Goal: Task Accomplishment & Management: Manage account settings

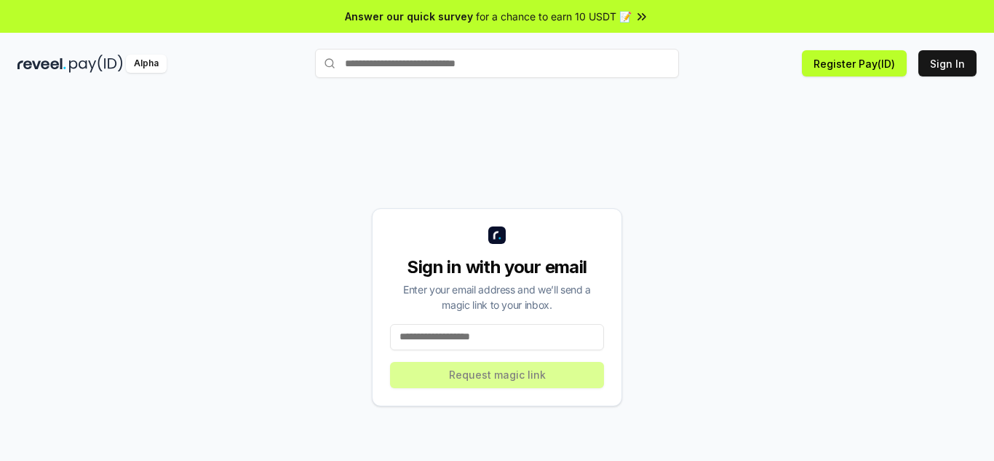
click at [509, 337] on input at bounding box center [497, 337] width 214 height 26
click at [945, 64] on button "Sign In" at bounding box center [947, 63] width 58 height 26
click at [473, 325] on input at bounding box center [497, 337] width 214 height 26
click at [507, 328] on input at bounding box center [497, 337] width 214 height 26
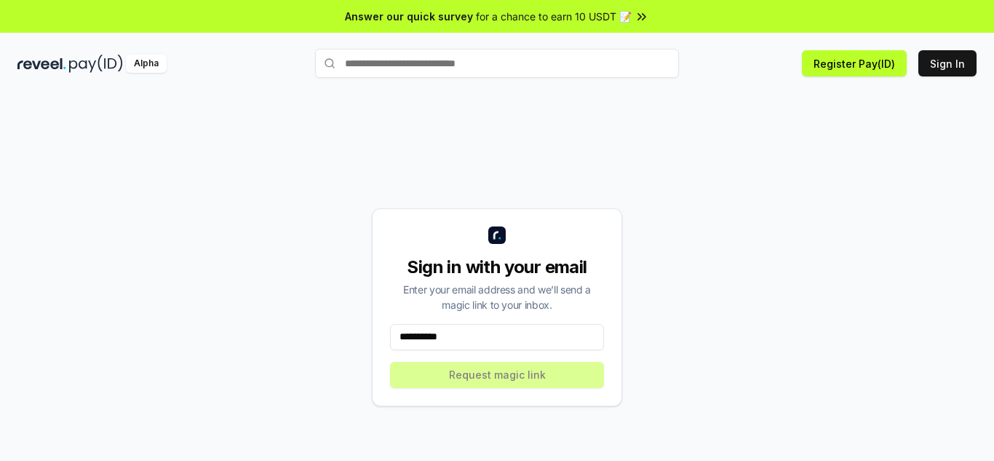
click at [438, 335] on input "**********" at bounding box center [497, 337] width 214 height 26
click at [530, 344] on input "**********" at bounding box center [497, 337] width 214 height 26
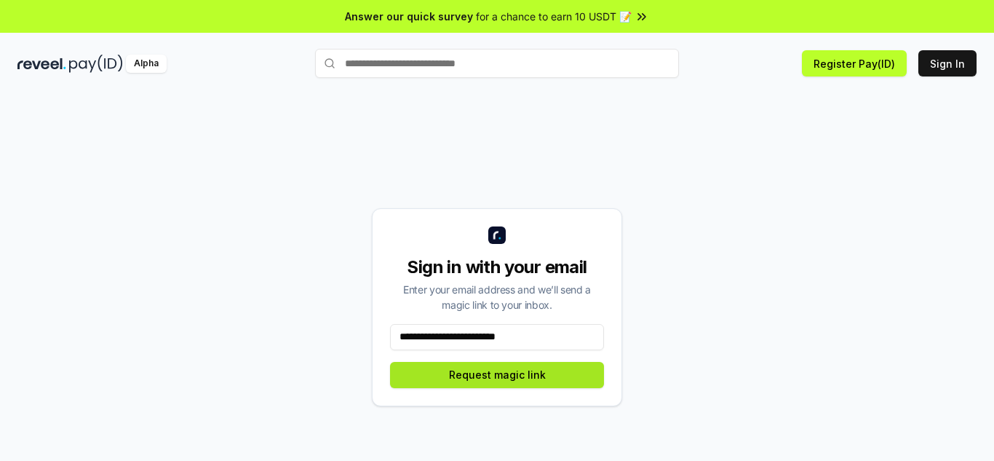
type input "**********"
click at [521, 375] on button "Request magic link" at bounding box center [497, 375] width 214 height 26
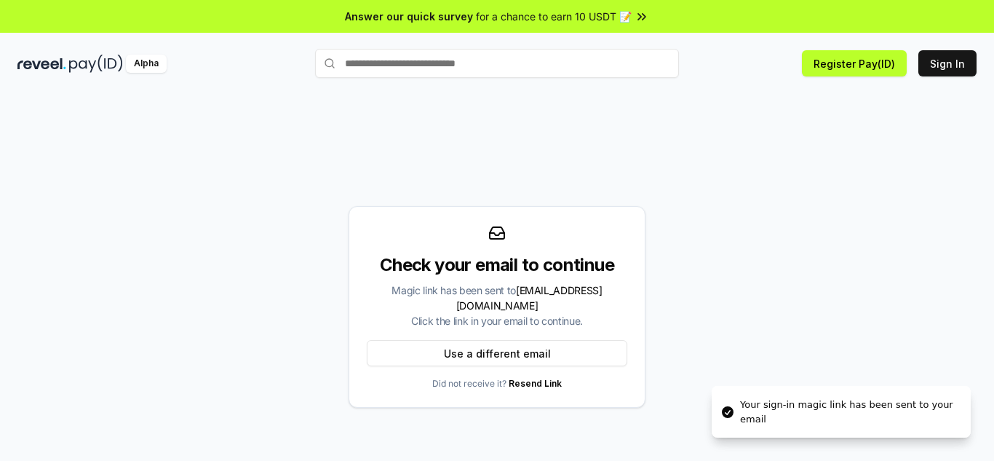
scroll to position [41, 0]
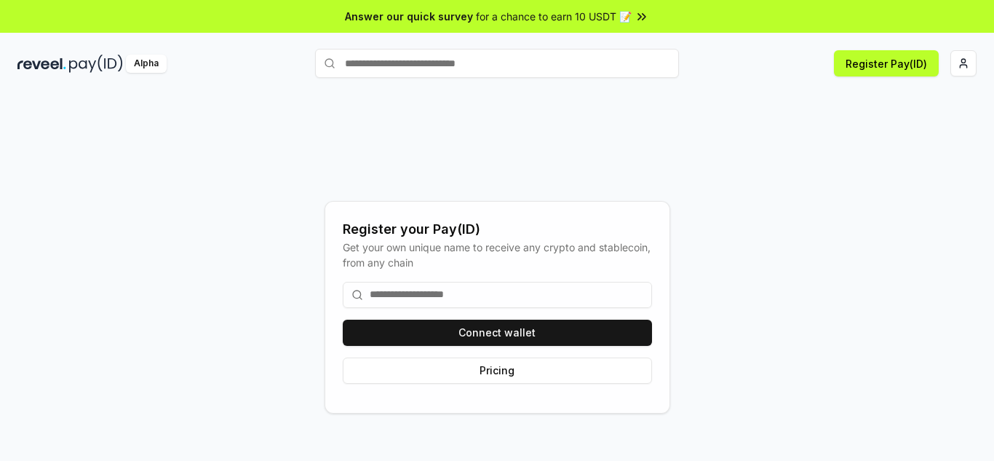
click at [480, 301] on input at bounding box center [497, 295] width 309 height 26
click at [456, 277] on div "Connect wallet Pricing" at bounding box center [497, 332] width 309 height 125
click at [433, 293] on input at bounding box center [497, 295] width 309 height 26
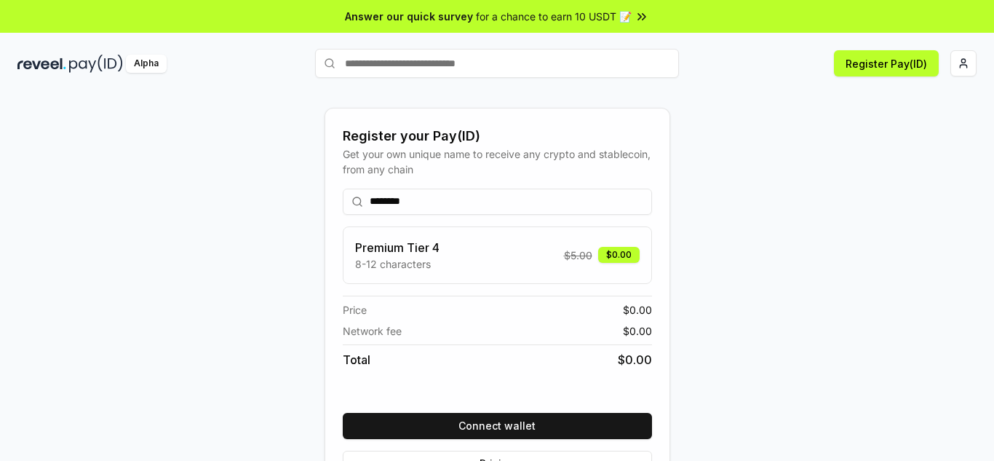
scroll to position [46, 0]
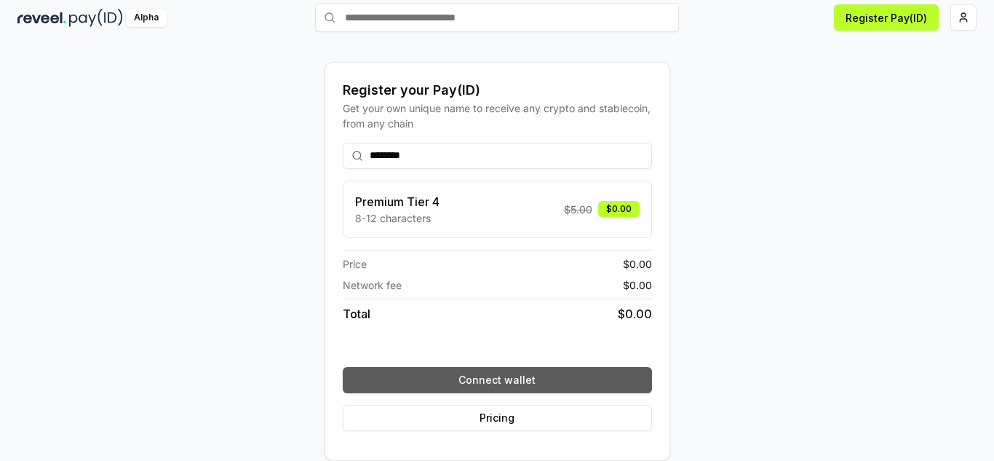
type input "********"
click at [493, 388] on button "Connect wallet" at bounding box center [497, 380] width 309 height 26
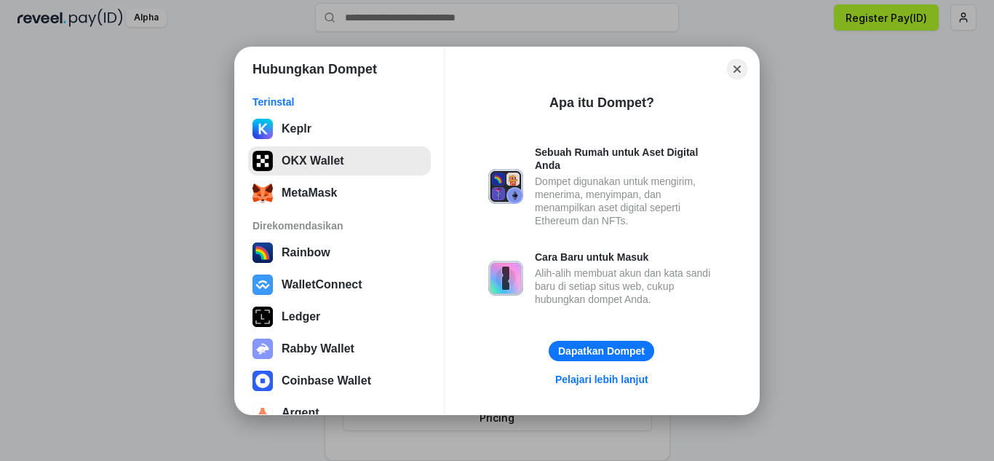
click at [319, 162] on button "OKX Wallet" at bounding box center [339, 160] width 183 height 29
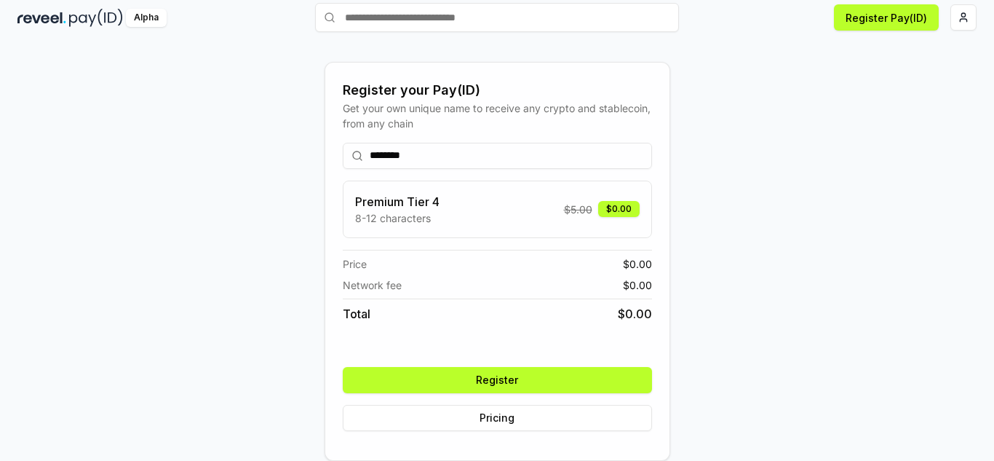
click at [600, 386] on button "Register" at bounding box center [497, 380] width 309 height 26
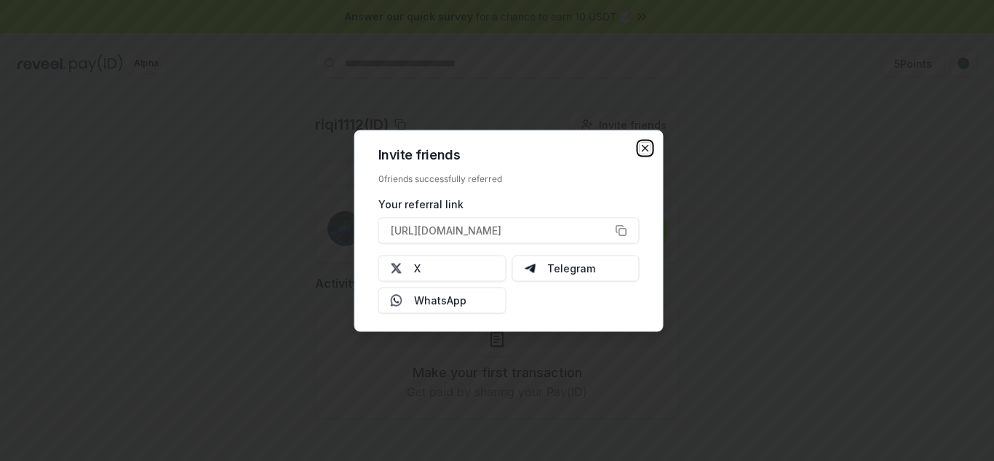
click at [643, 148] on icon "button" at bounding box center [646, 148] width 12 height 12
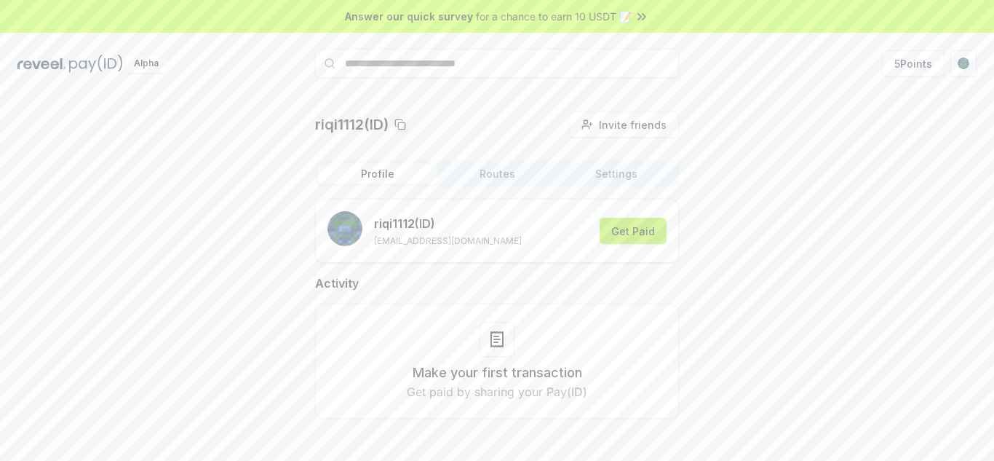
scroll to position [41, 0]
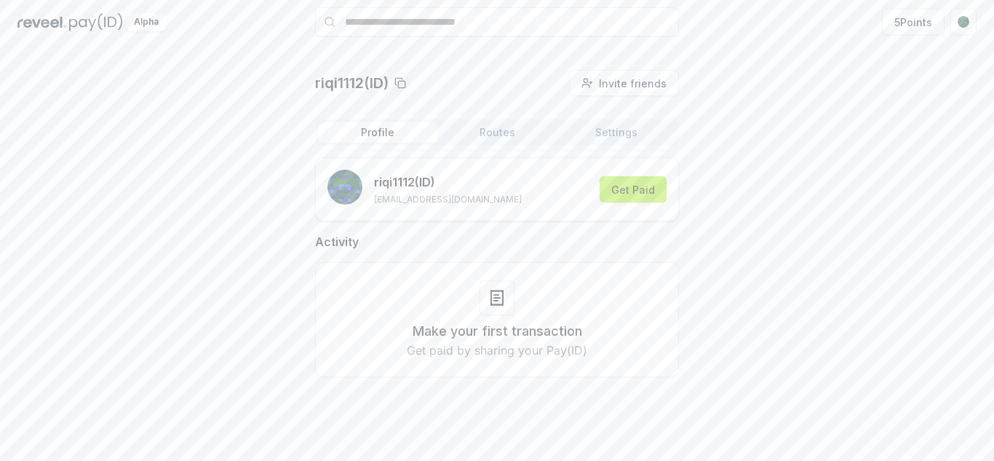
click at [637, 196] on button "Get Paid" at bounding box center [633, 189] width 67 height 26
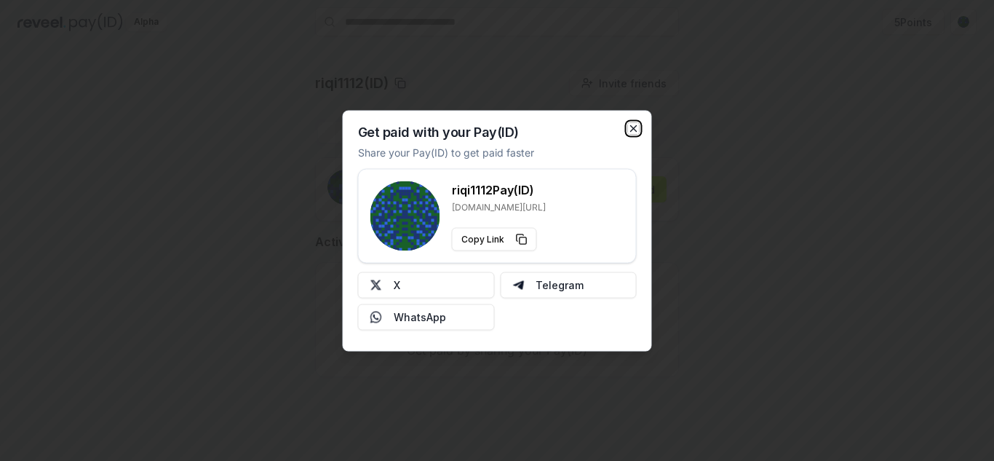
click at [632, 128] on icon "button" at bounding box center [634, 128] width 12 height 12
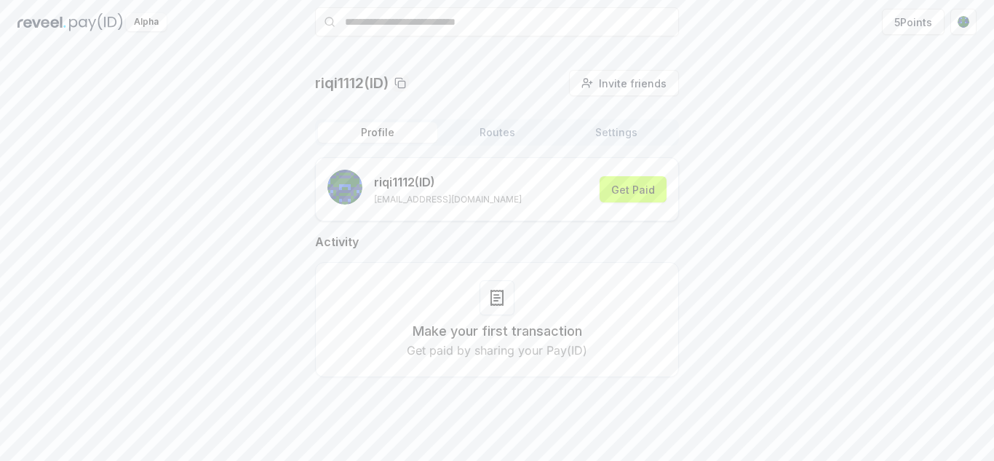
scroll to position [0, 0]
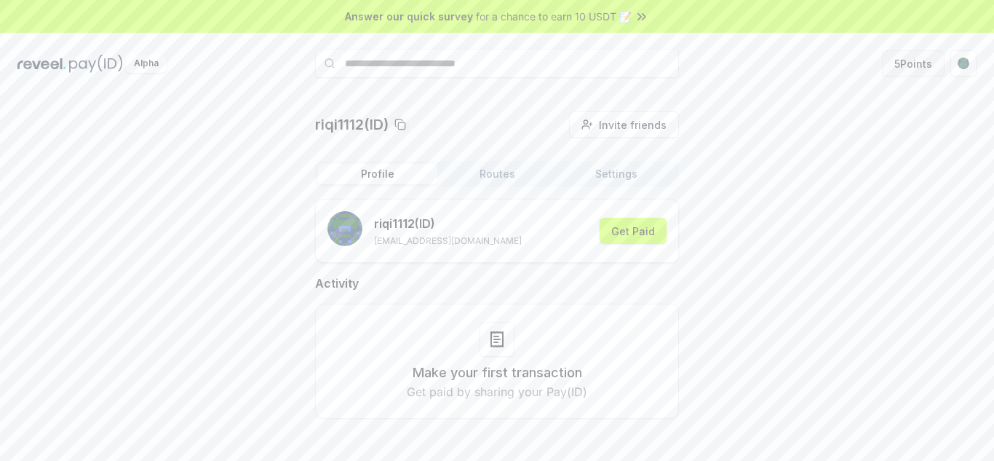
click at [924, 72] on button "5 Points" at bounding box center [913, 63] width 63 height 26
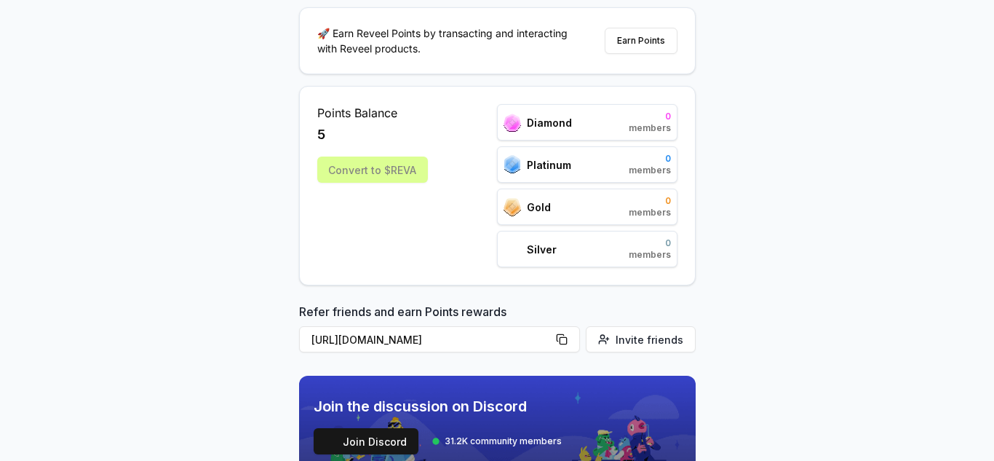
scroll to position [143, 0]
click at [369, 162] on div "Convert to $REVA" at bounding box center [372, 169] width 111 height 26
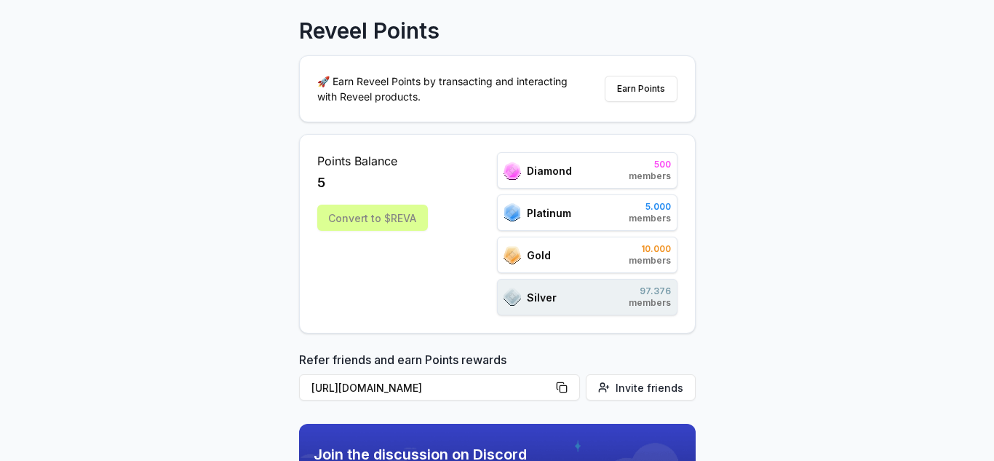
scroll to position [0, 0]
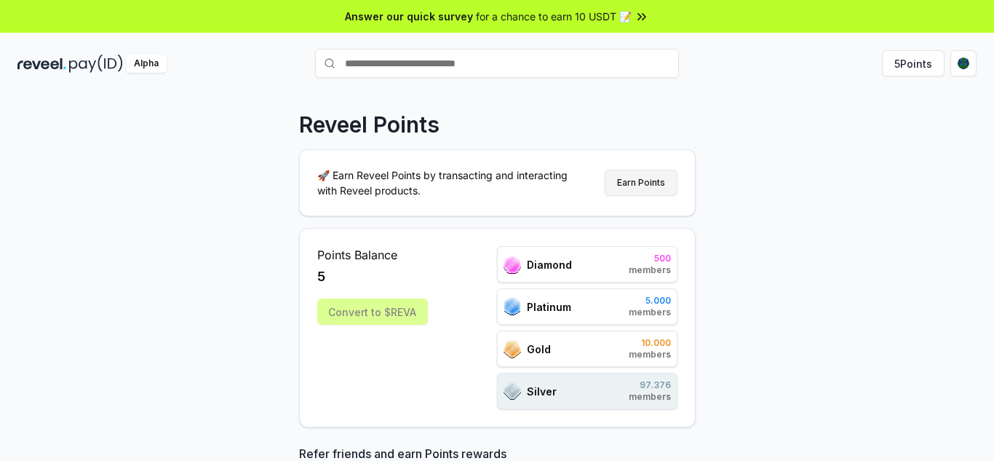
click at [640, 187] on button "Earn Points" at bounding box center [641, 183] width 73 height 26
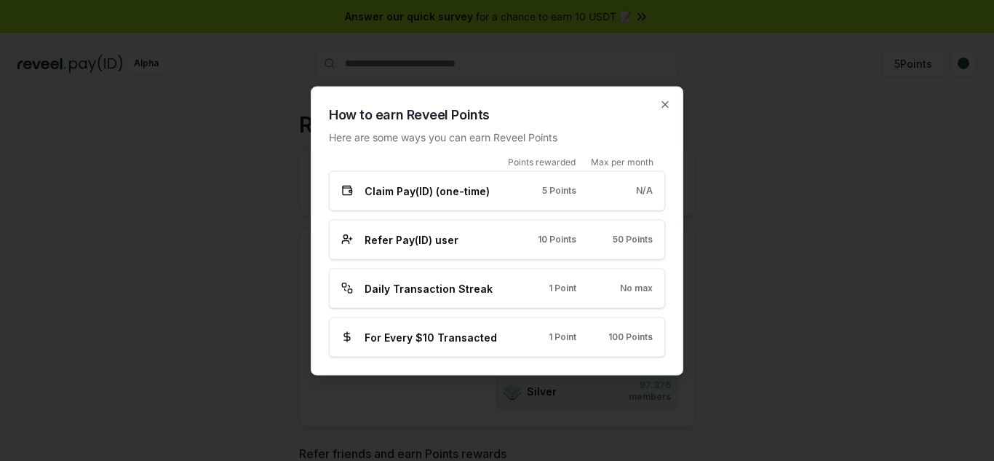
click at [540, 198] on div "Claim Pay(ID) (one-time) 5 Points N/A" at bounding box center [497, 190] width 336 height 40
click at [464, 242] on div "Refer Pay(ID) user" at bounding box center [420, 238] width 159 height 15
click at [488, 308] on div "Points rewarded Max per month Claim Pay(ID) (one-time) 5 Points N/A Refer Pay(I…" at bounding box center [497, 256] width 336 height 201
click at [444, 279] on div "Daily Transaction Streak 1 Point No max" at bounding box center [497, 288] width 336 height 40
click at [431, 294] on span "Daily Transaction Streak" at bounding box center [429, 287] width 128 height 15
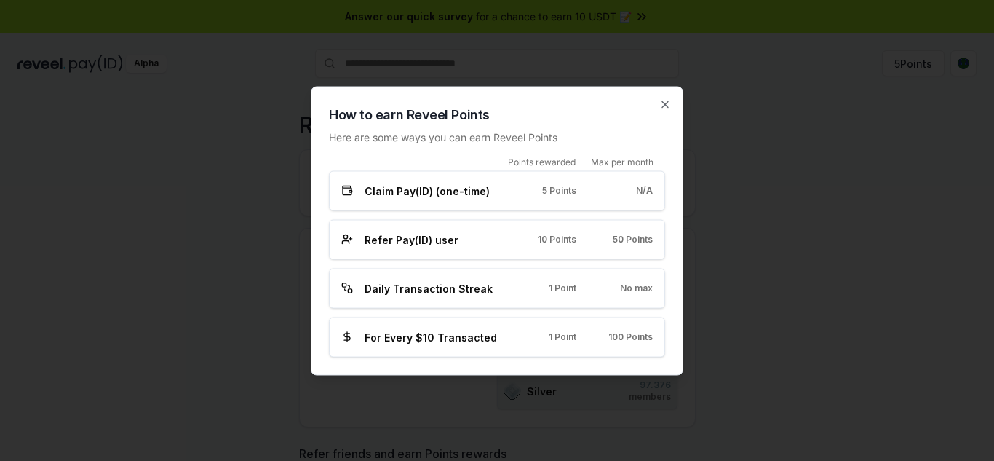
click at [618, 311] on div "Points rewarded Max per month Claim Pay(ID) (one-time) 5 Points N/A Refer Pay(I…" at bounding box center [497, 256] width 336 height 201
click at [643, 290] on span "No max" at bounding box center [636, 288] width 33 height 12
click at [667, 101] on icon "button" at bounding box center [665, 104] width 12 height 12
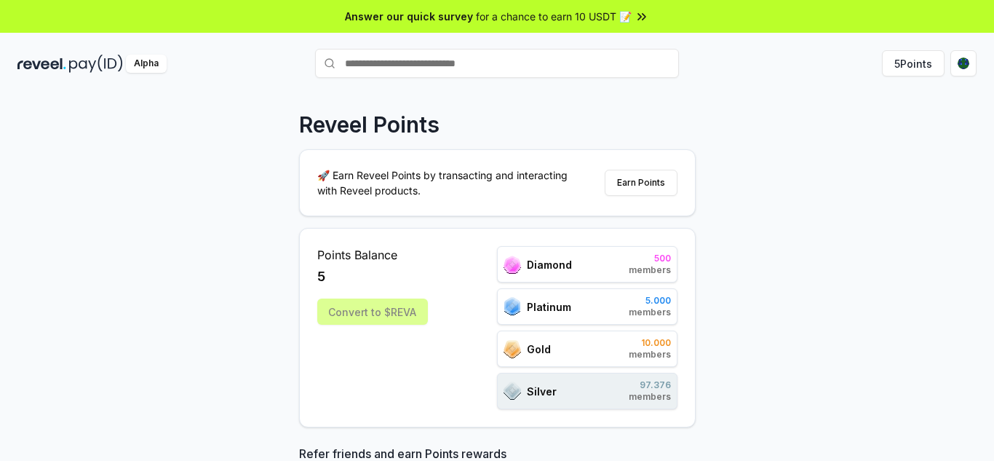
click at [405, 312] on div "Convert to $REVA" at bounding box center [372, 311] width 111 height 26
click at [568, 301] on span "Platinum" at bounding box center [549, 306] width 44 height 15
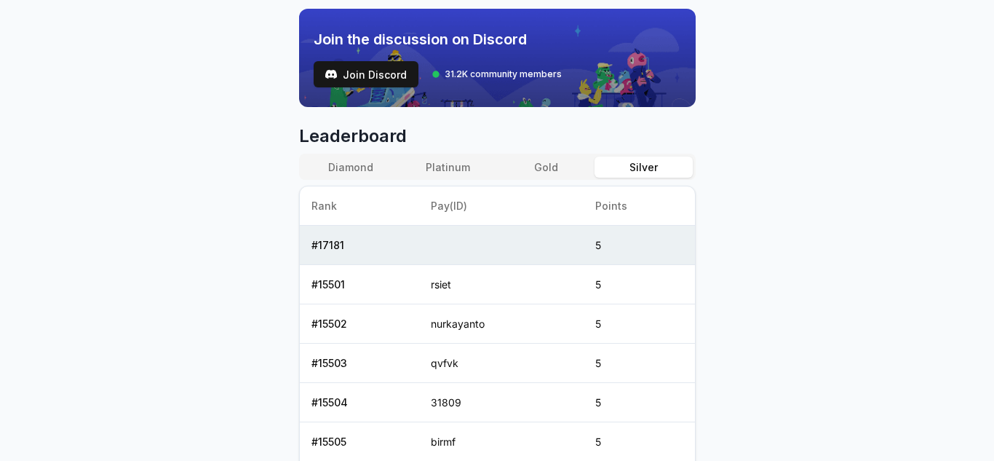
scroll to position [476, 0]
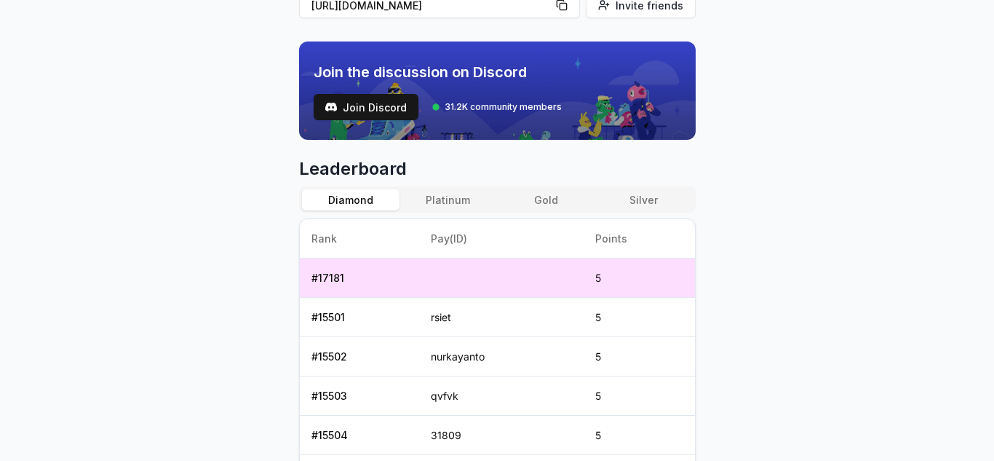
click at [375, 209] on button "Diamond" at bounding box center [351, 199] width 98 height 21
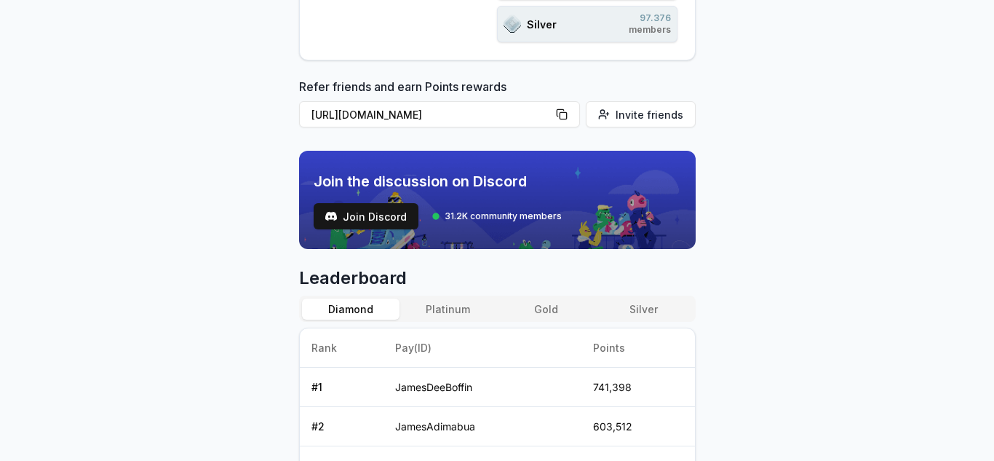
scroll to position [347, 0]
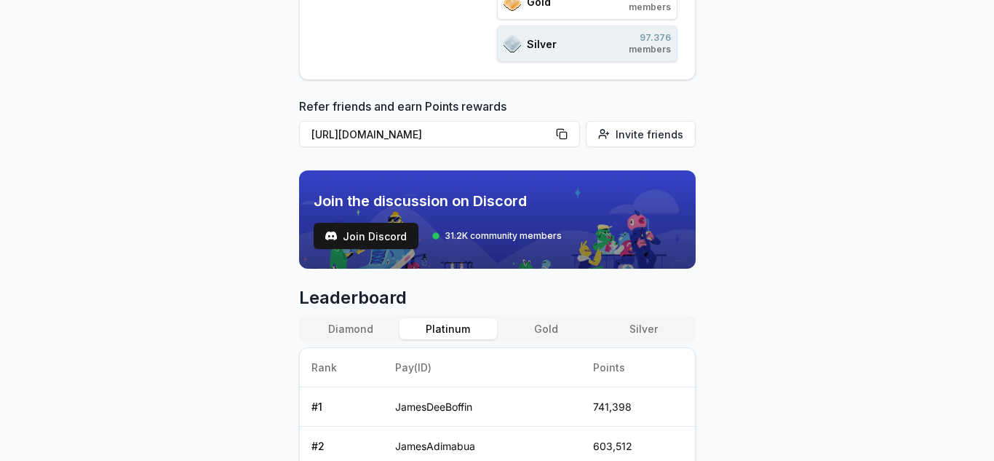
click at [441, 330] on button "Platinum" at bounding box center [449, 328] width 98 height 21
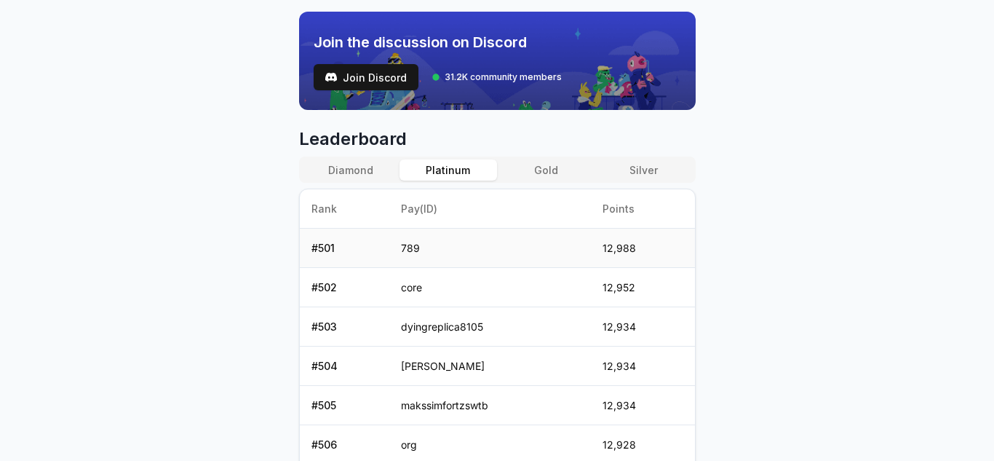
scroll to position [503, 0]
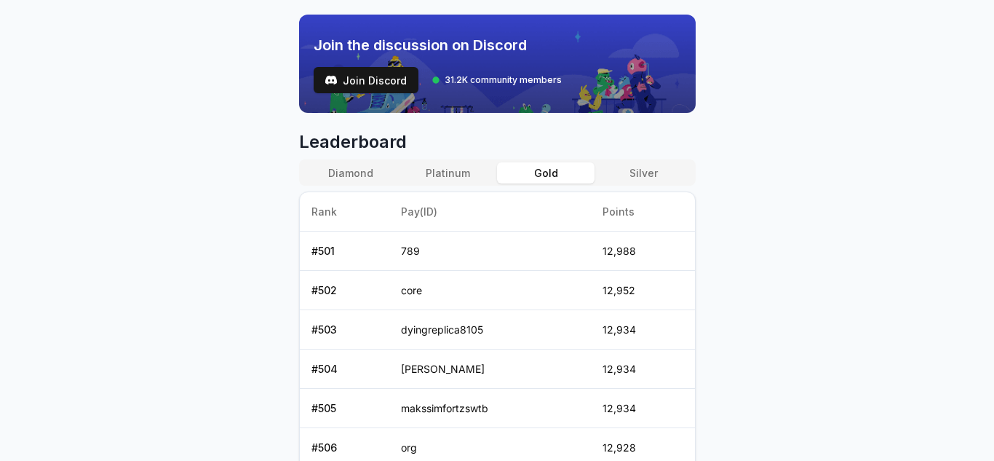
click at [541, 180] on button "Gold" at bounding box center [546, 172] width 98 height 21
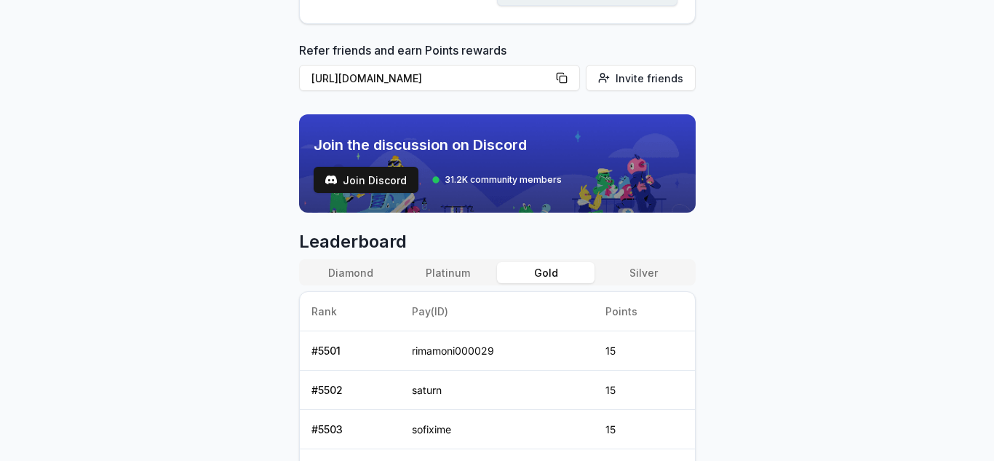
scroll to position [402, 0]
click at [462, 282] on button "Platinum" at bounding box center [449, 273] width 98 height 21
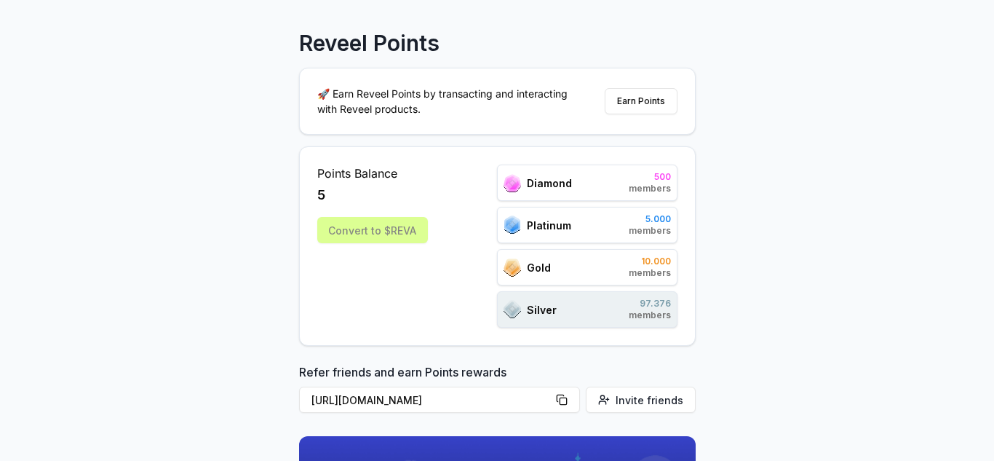
scroll to position [0, 0]
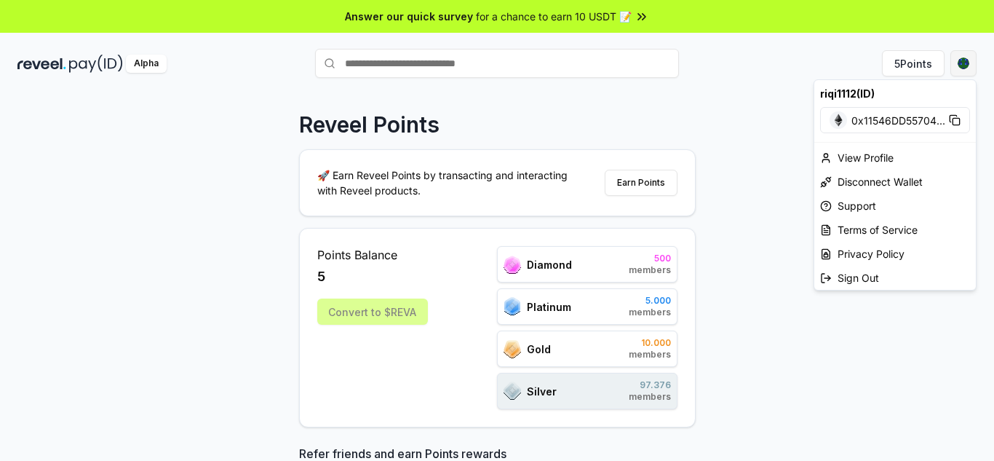
click at [959, 63] on html "Answer our quick survey for a chance to earn 10 USDT 📝 Alpha 5 Points Reveel Po…" at bounding box center [497, 230] width 994 height 461
click at [778, 155] on html "Answer our quick survey for a chance to earn 10 USDT 📝 Alpha 5 Points Reveel Po…" at bounding box center [497, 230] width 994 height 461
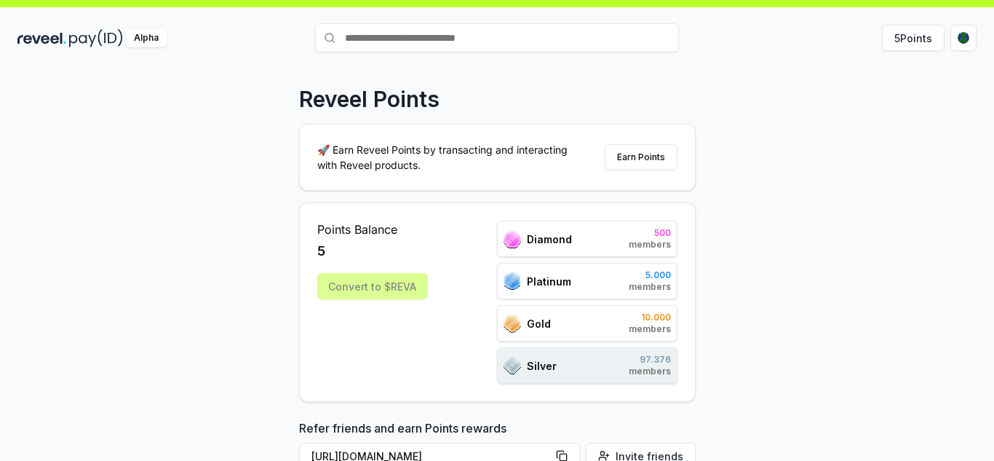
scroll to position [28, 0]
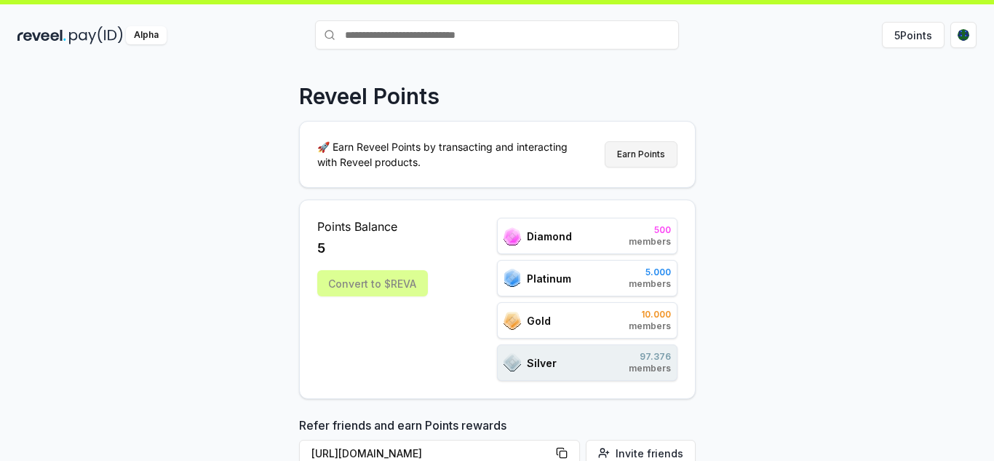
click at [626, 164] on button "Earn Points" at bounding box center [641, 154] width 73 height 26
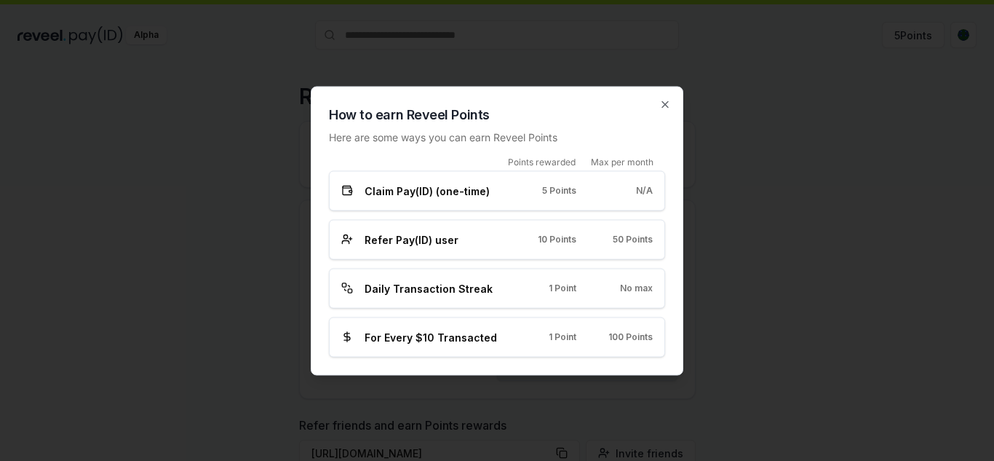
click at [594, 245] on div "Refer Pay(ID) user 10 Points 50 Points" at bounding box center [496, 238] width 311 height 15
click at [664, 95] on div "How to earn Reveel Points Here are some ways you can earn Reveel Points Points …" at bounding box center [497, 230] width 373 height 289
click at [672, 94] on div "How to earn Reveel Points Here are some ways you can earn Reveel Points Points …" at bounding box center [497, 230] width 373 height 289
drag, startPoint x: 688, startPoint y: 1, endPoint x: 750, endPoint y: 96, distance: 113.6
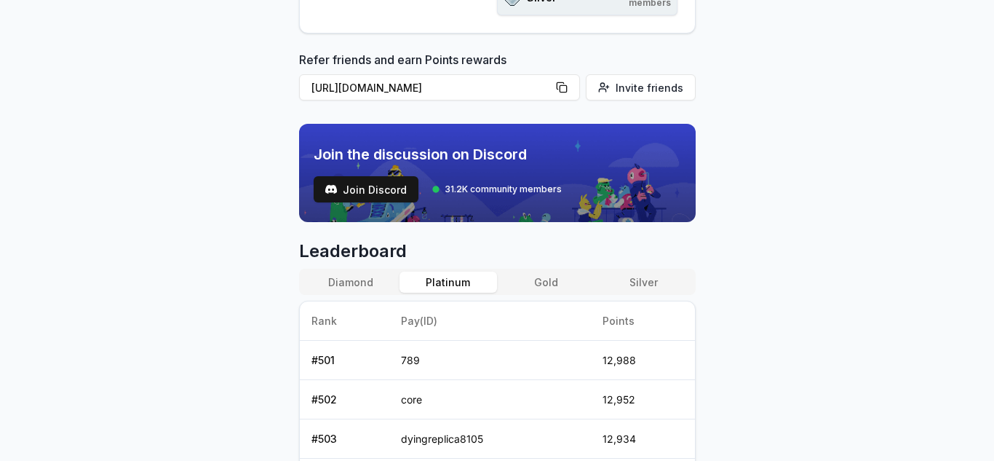
scroll to position [450, 0]
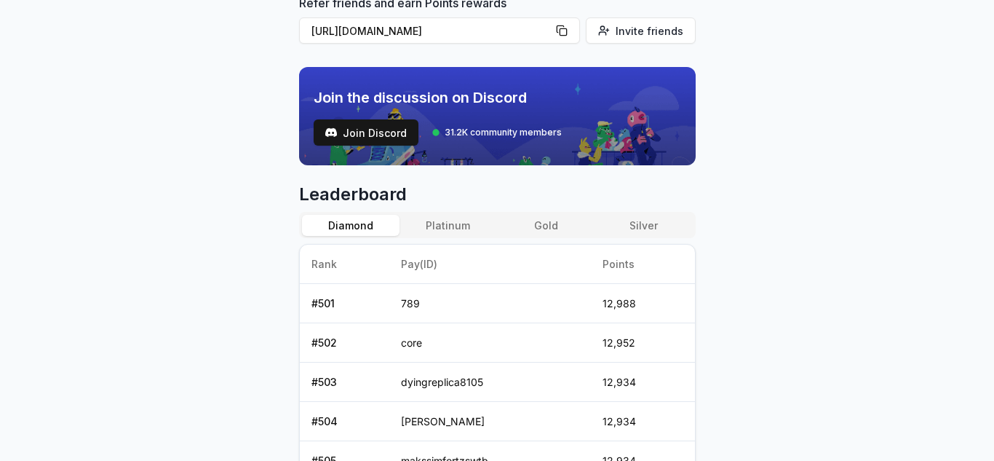
click at [372, 221] on button "Diamond" at bounding box center [351, 225] width 98 height 21
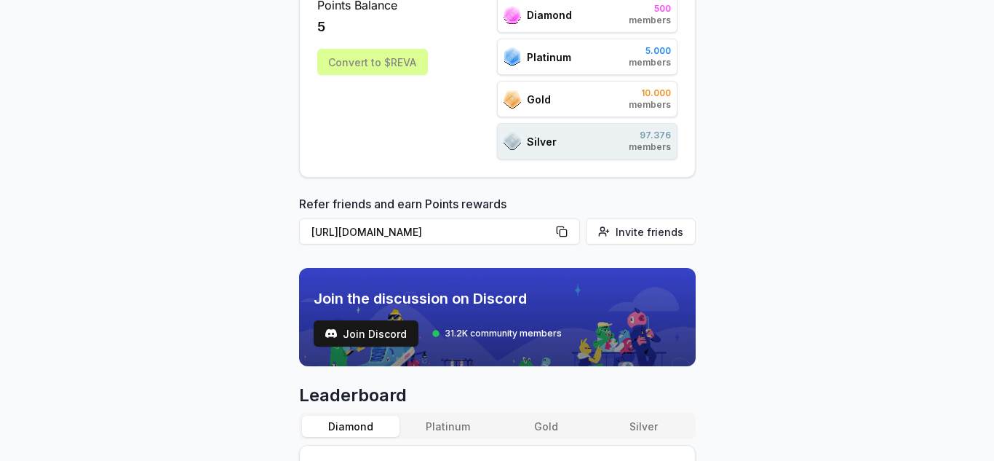
scroll to position [249, 0]
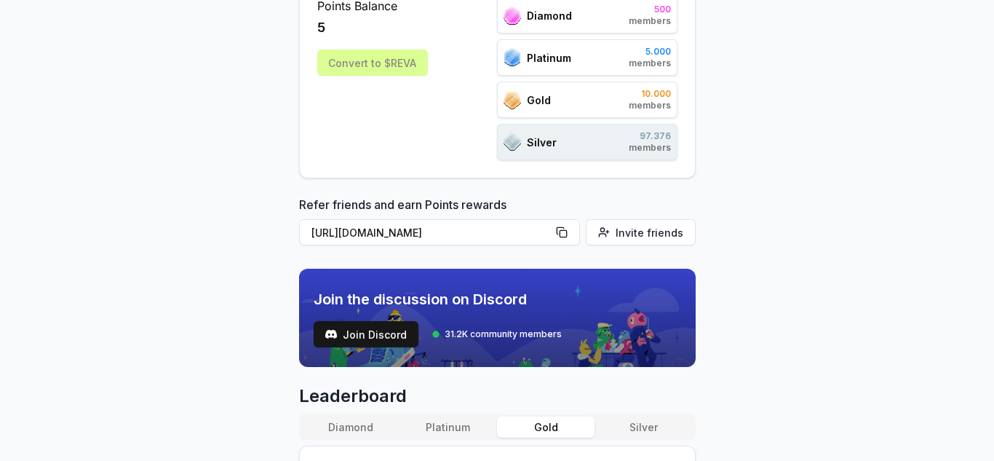
click at [562, 432] on button "Gold" at bounding box center [546, 426] width 98 height 21
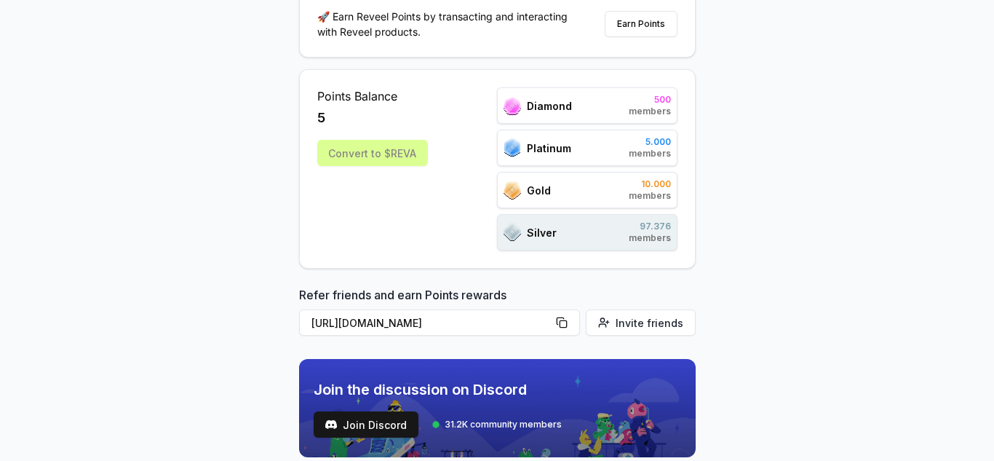
scroll to position [0, 0]
